Goal: Find specific page/section: Find specific page/section

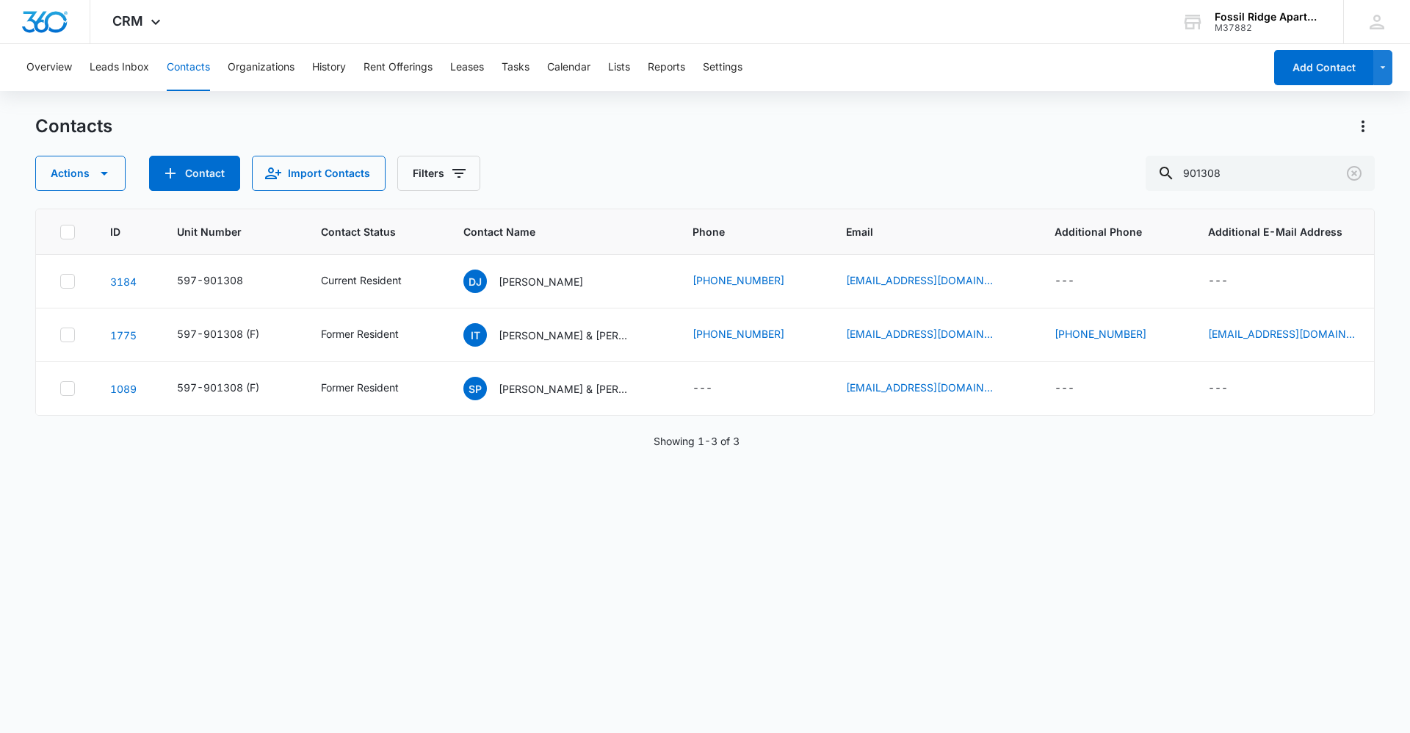
click at [786, 521] on div "ID Unit Number Contact Status Contact Name Phone Email Additional Phone Additio…" at bounding box center [704, 461] width 1339 height 505
drag, startPoint x: 1262, startPoint y: 187, endPoint x: 812, endPoint y: 226, distance: 451.1
click at [812, 226] on div "Contacts Actions Contact Import Contacts Filters 901308 ID Unit Number Contact …" at bounding box center [704, 423] width 1339 height 617
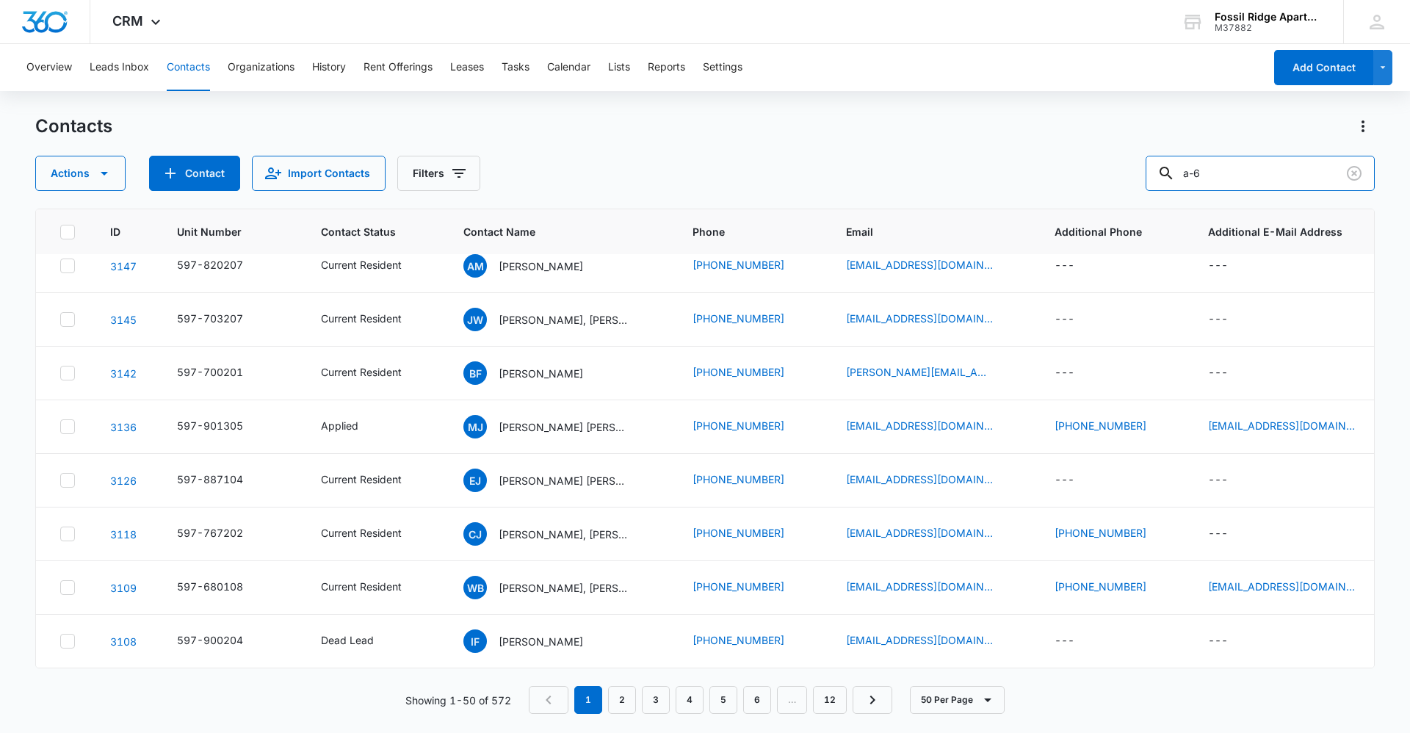
scroll to position [2278, 0]
drag, startPoint x: 1281, startPoint y: 184, endPoint x: 682, endPoint y: 153, distance: 599.2
click at [681, 153] on div "Contacts Actions Contact Import Contacts Filters a-6" at bounding box center [704, 153] width 1339 height 76
type input "700306"
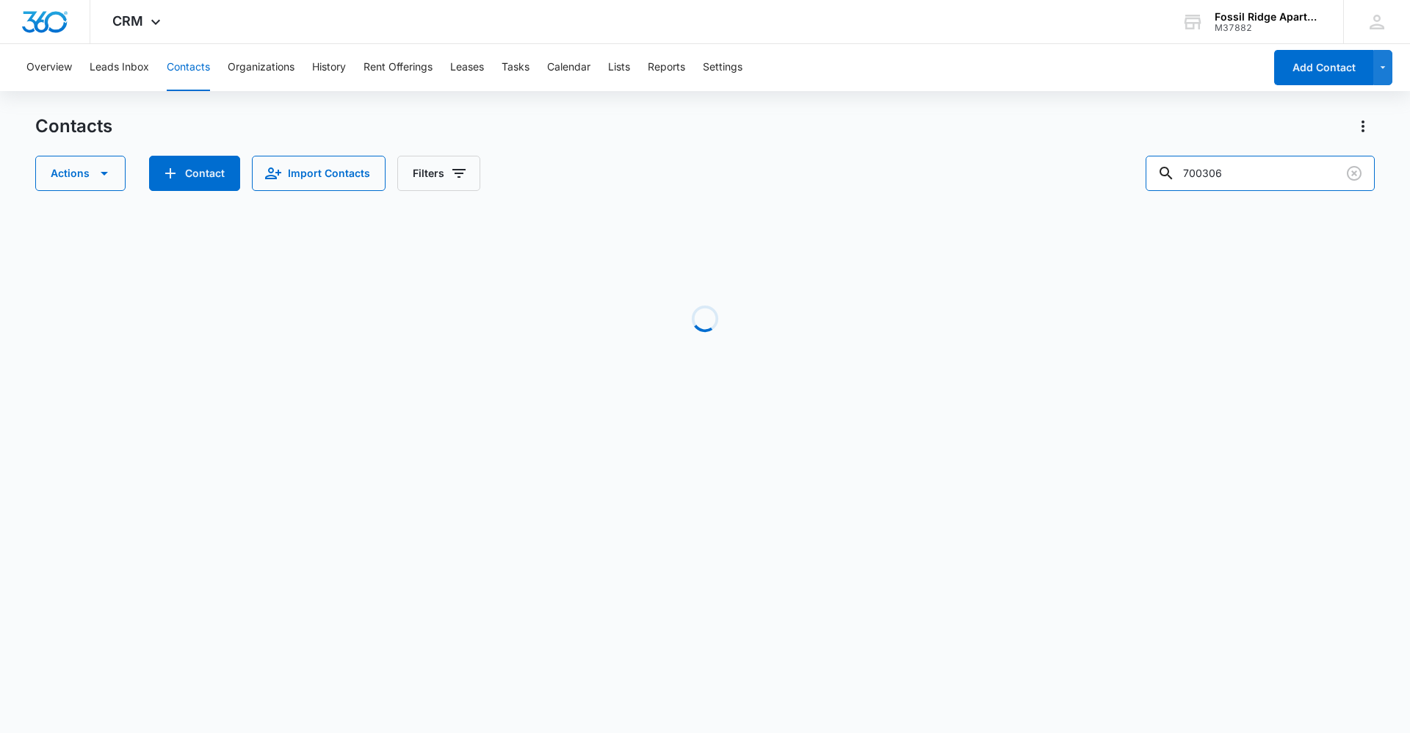
scroll to position [0, 0]
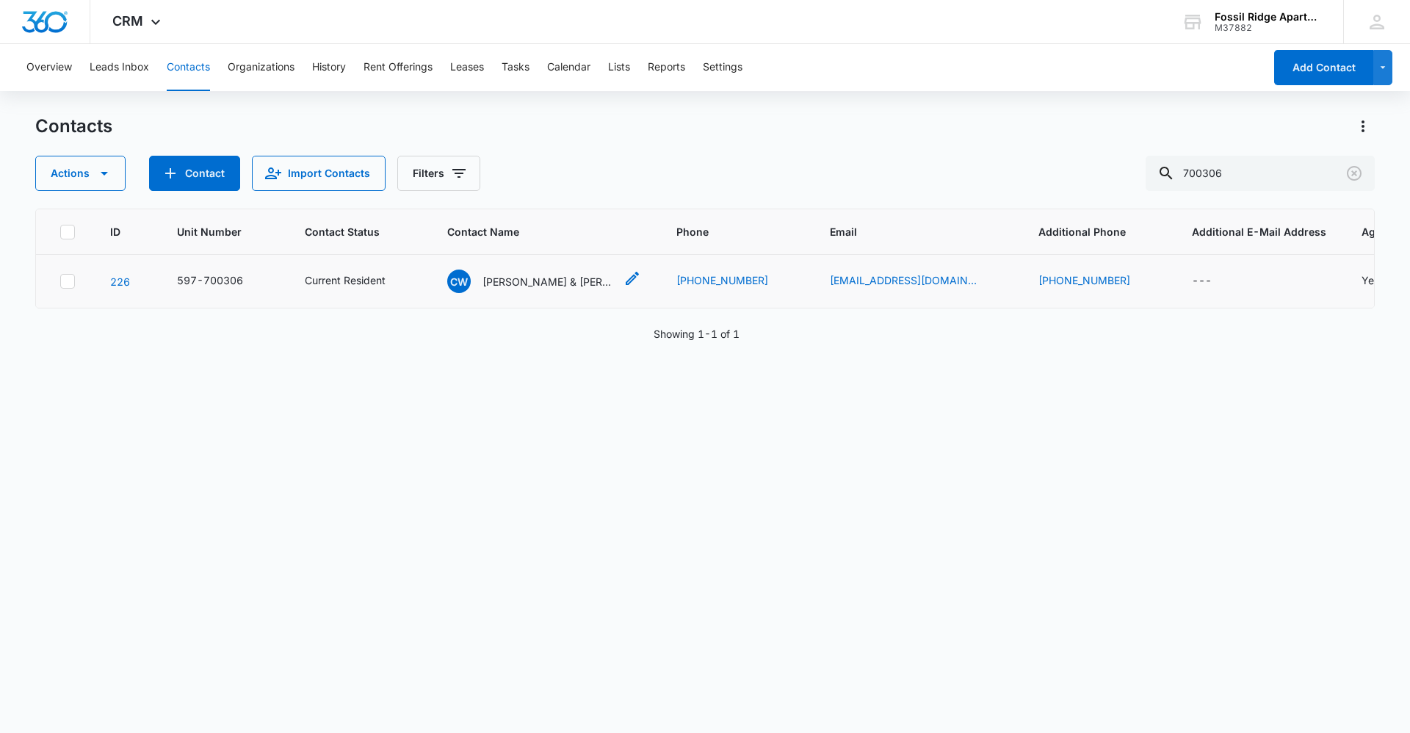
click at [569, 282] on p "[PERSON_NAME] & [PERSON_NAME]" at bounding box center [548, 281] width 132 height 15
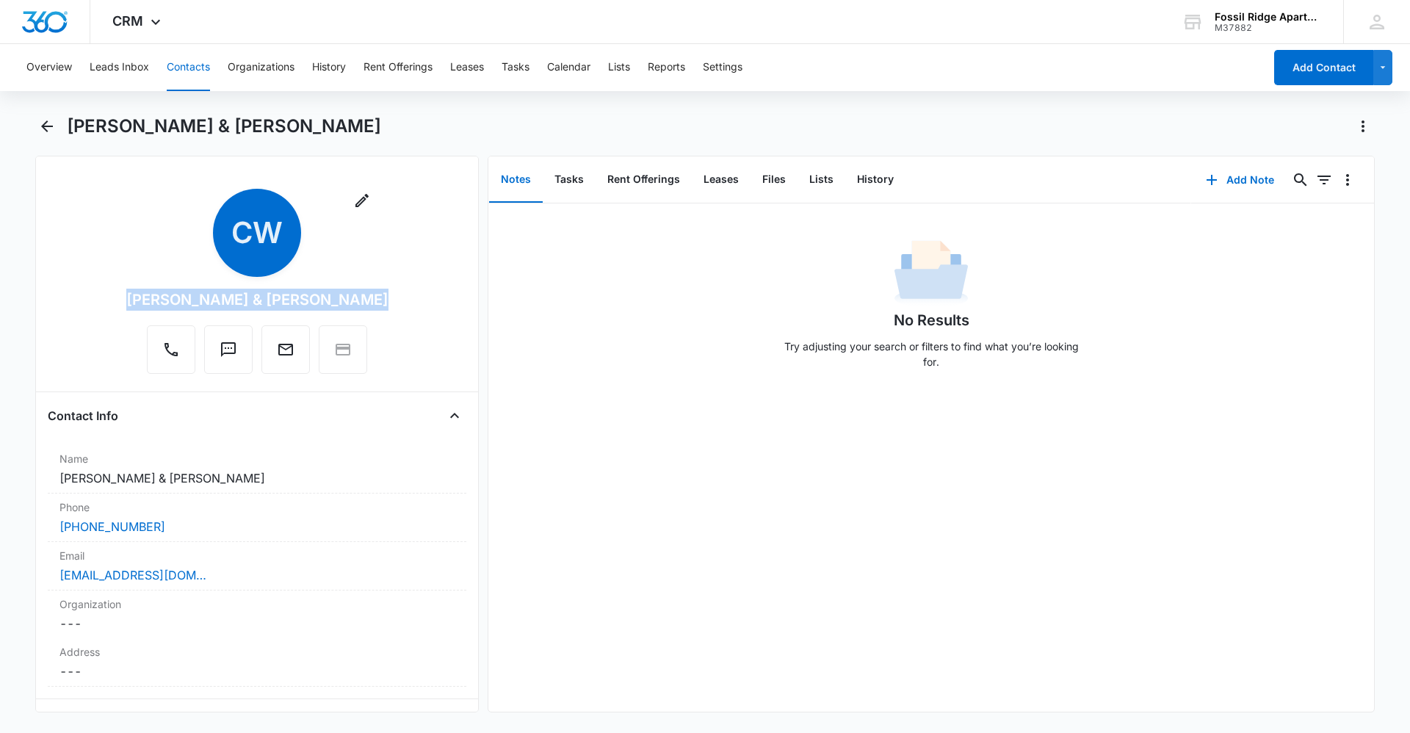
drag, startPoint x: 366, startPoint y: 297, endPoint x: 130, endPoint y: 292, distance: 236.5
click at [130, 292] on div "Remove CW [PERSON_NAME] & [PERSON_NAME]" at bounding box center [257, 284] width 419 height 191
drag, startPoint x: 130, startPoint y: 292, endPoint x: 188, endPoint y: 294, distance: 58.1
copy div "[PERSON_NAME] & [PERSON_NAME]"
